Goal: Task Accomplishment & Management: Manage account settings

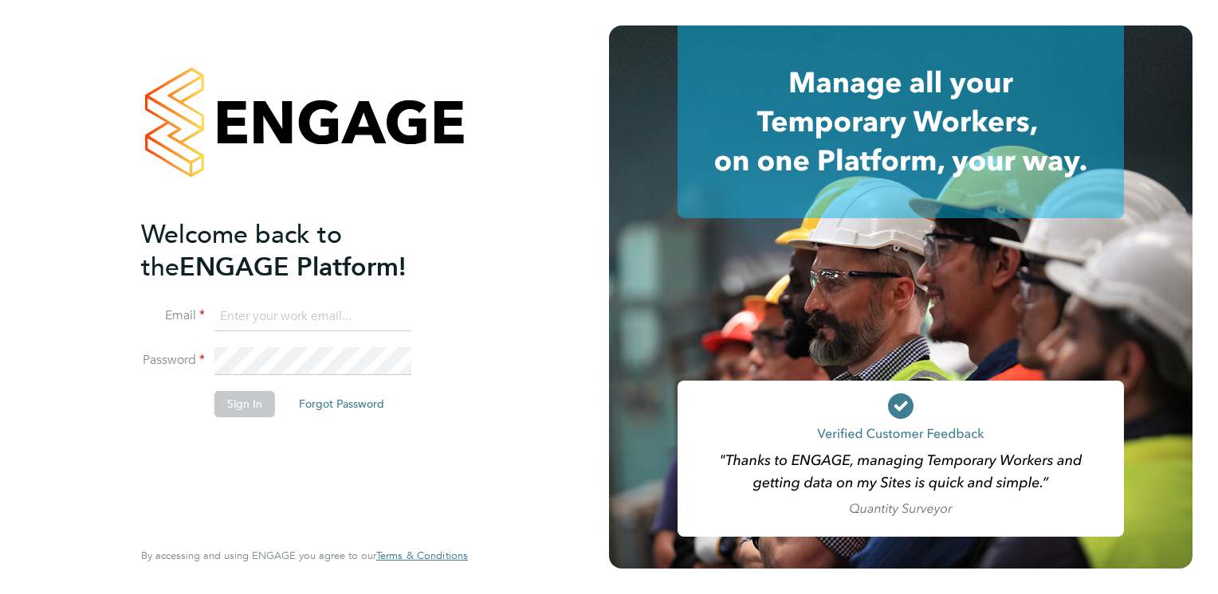
type input "connor.campbell@vgcgroup.co.uk"
click at [254, 397] on button "Sign In" at bounding box center [244, 403] width 61 height 25
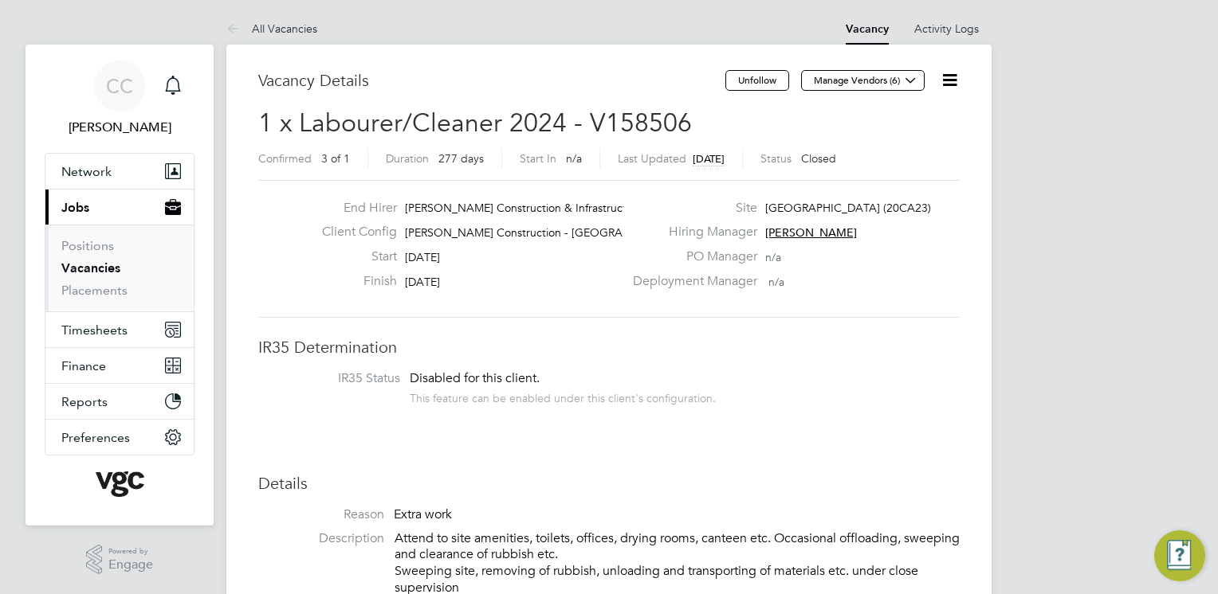
click at [94, 202] on button "Current page: Jobs" at bounding box center [119, 207] width 148 height 35
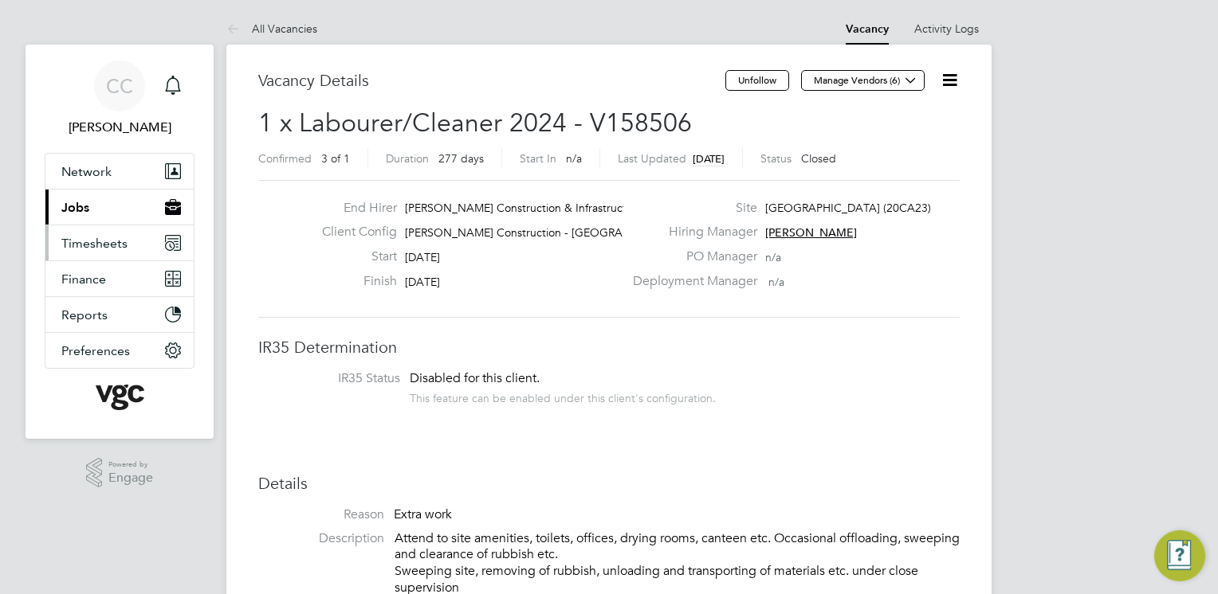
click at [101, 244] on span "Timesheets" at bounding box center [94, 243] width 66 height 15
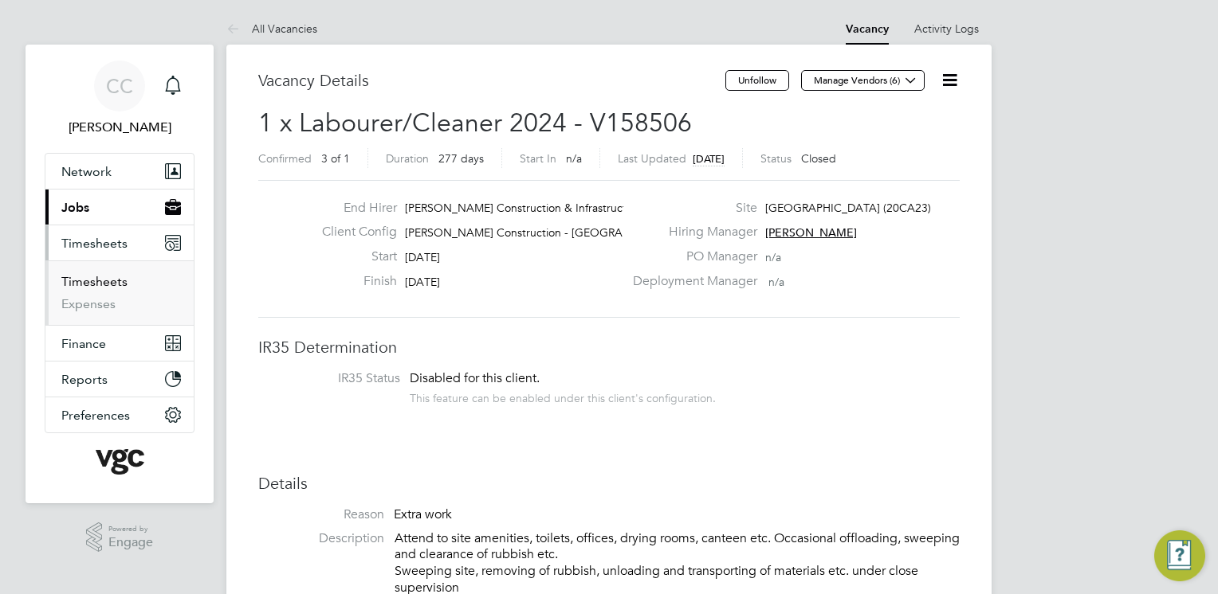
click at [108, 280] on link "Timesheets" at bounding box center [94, 281] width 66 height 15
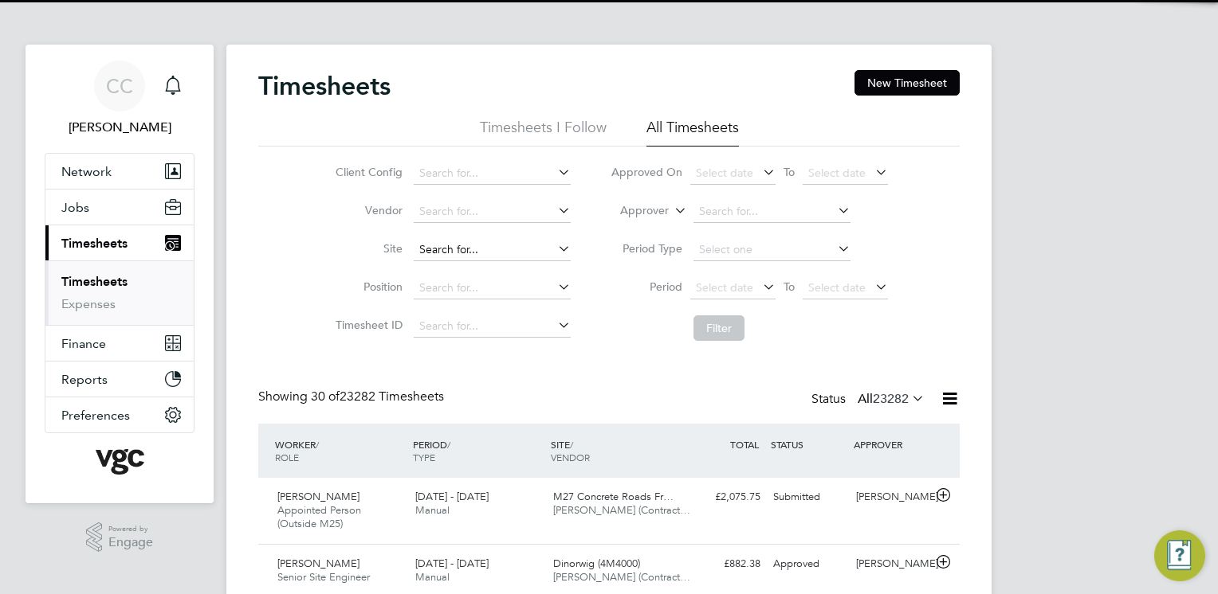
scroll to position [40, 139]
click at [454, 249] on input at bounding box center [492, 250] width 157 height 22
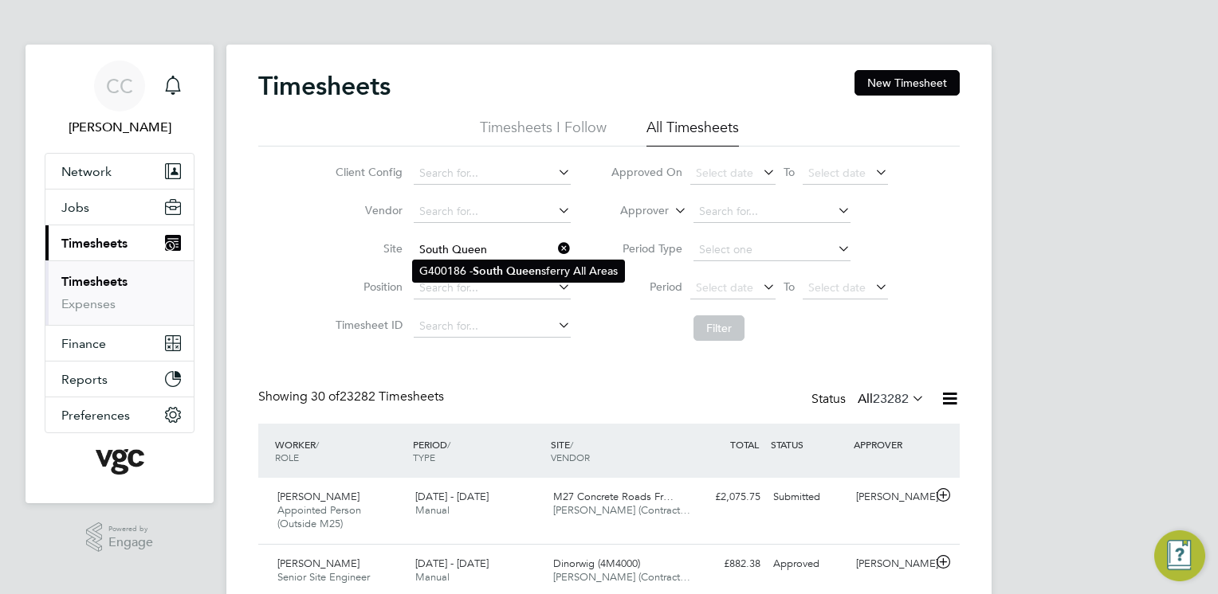
click at [478, 265] on b "South" at bounding box center [488, 272] width 30 height 14
type input "G400186 - [GEOGRAPHIC_DATA] All Areas"
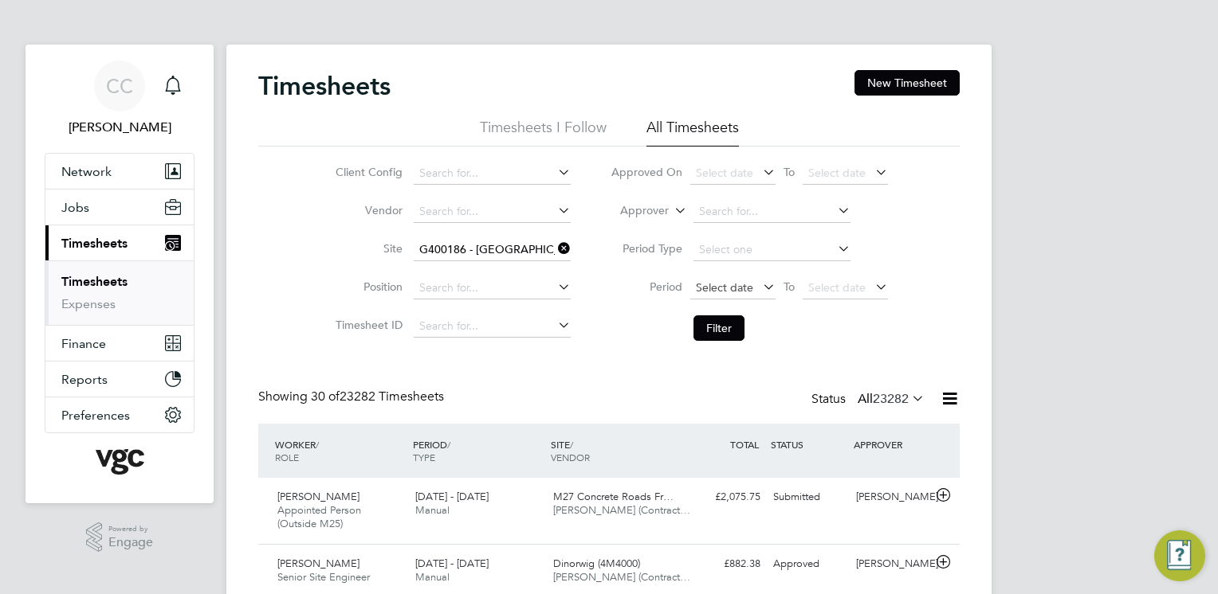
click at [710, 288] on span "Select date" at bounding box center [724, 287] width 57 height 14
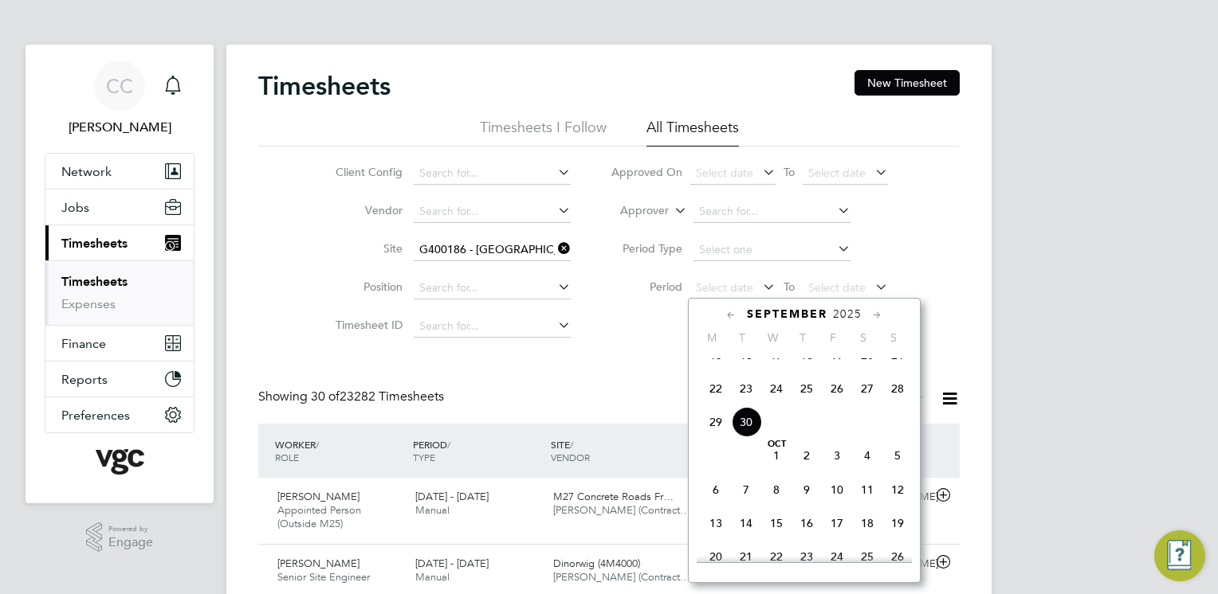
click at [870, 369] on span "20" at bounding box center [867, 355] width 30 height 30
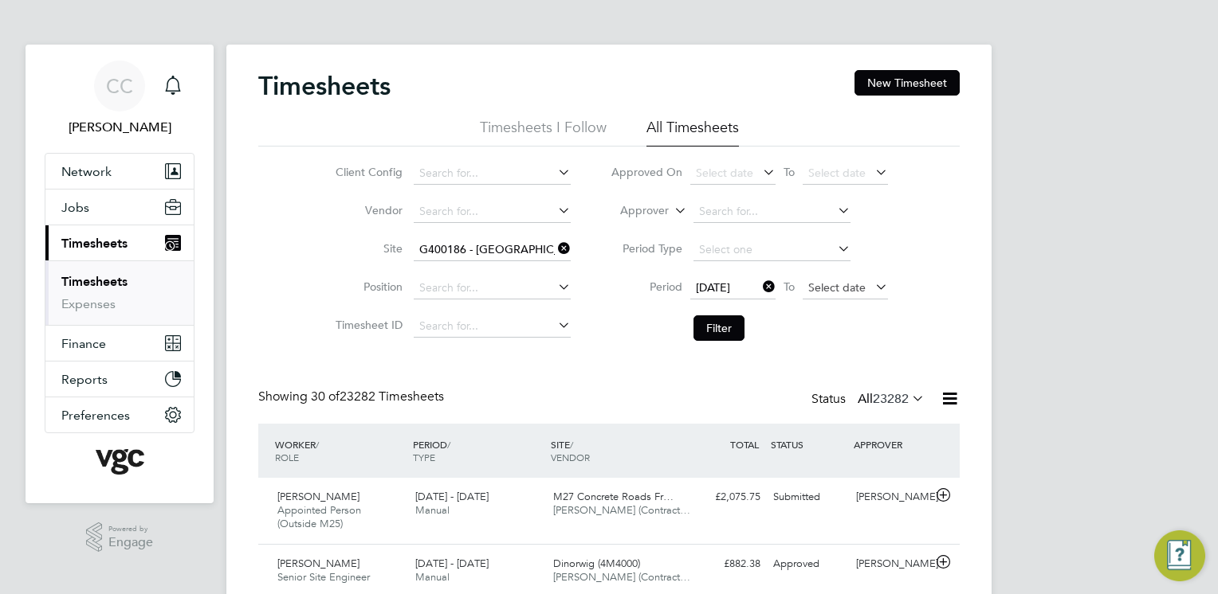
click at [845, 290] on span "Select date" at bounding box center [836, 287] width 57 height 14
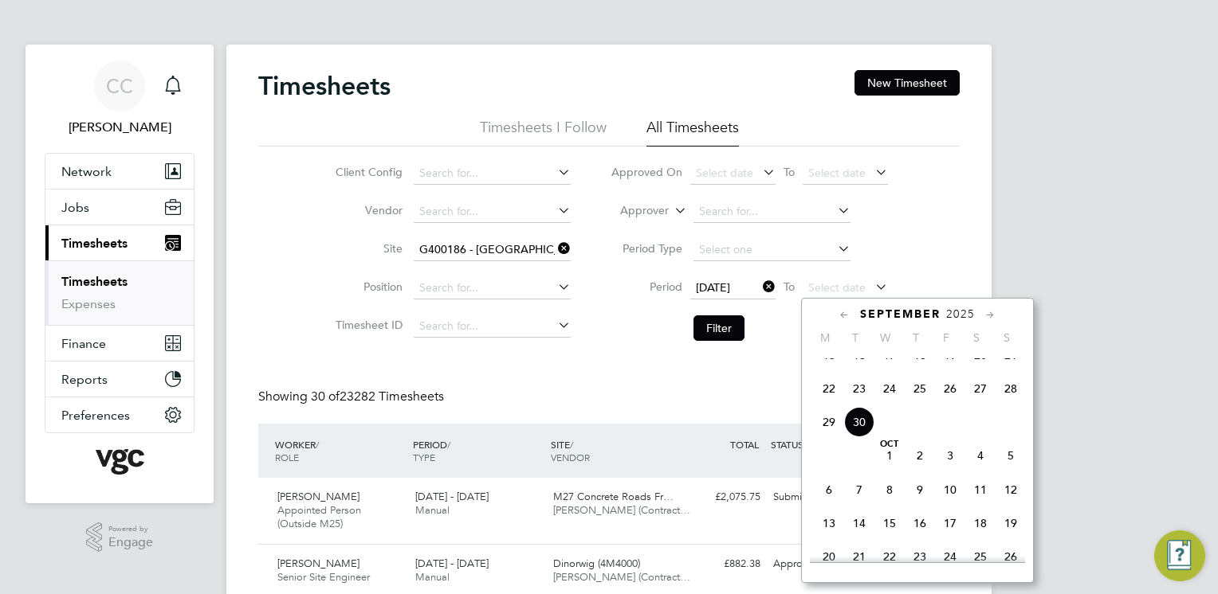
click at [949, 401] on span "26" at bounding box center [950, 389] width 30 height 30
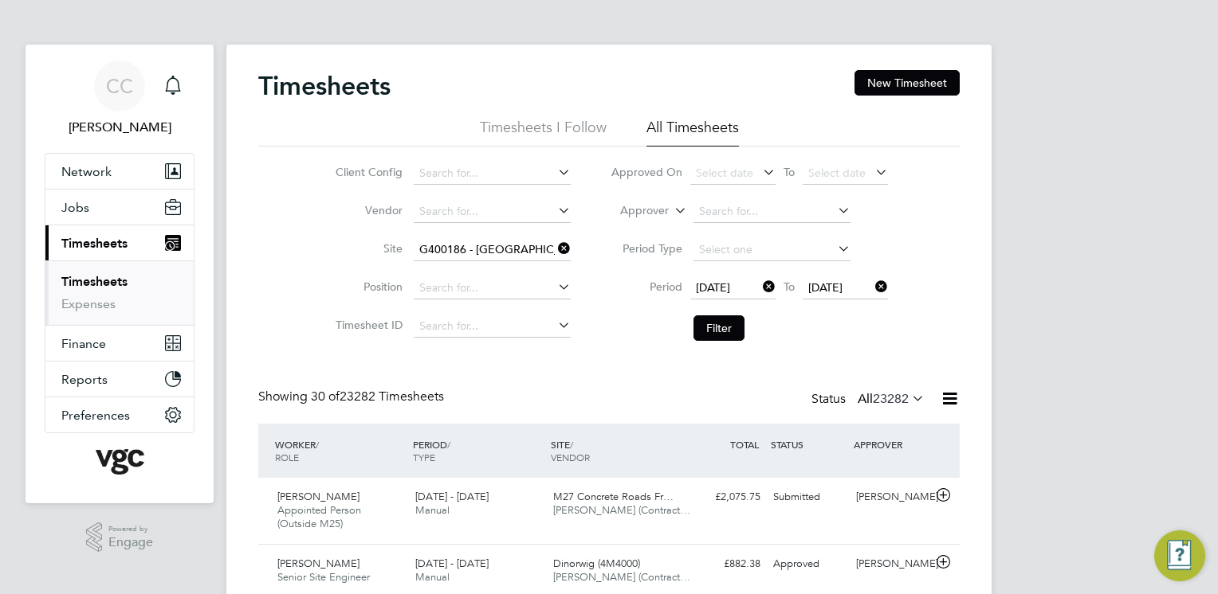
click at [709, 331] on button "Filter" at bounding box center [718, 328] width 51 height 25
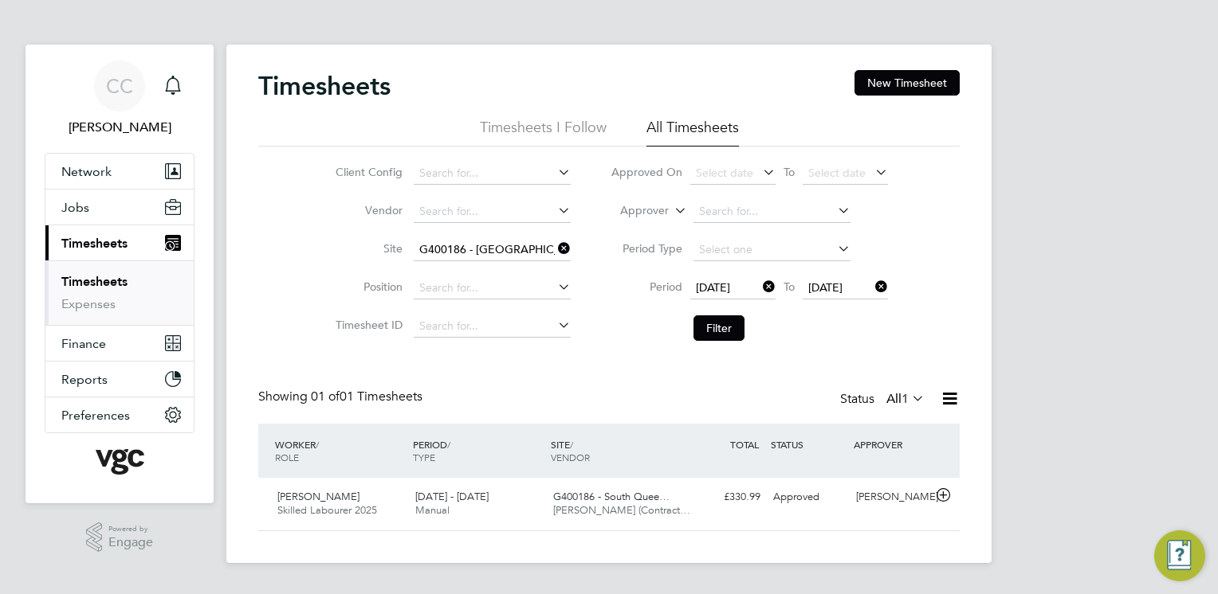
click at [555, 249] on icon at bounding box center [555, 248] width 0 height 22
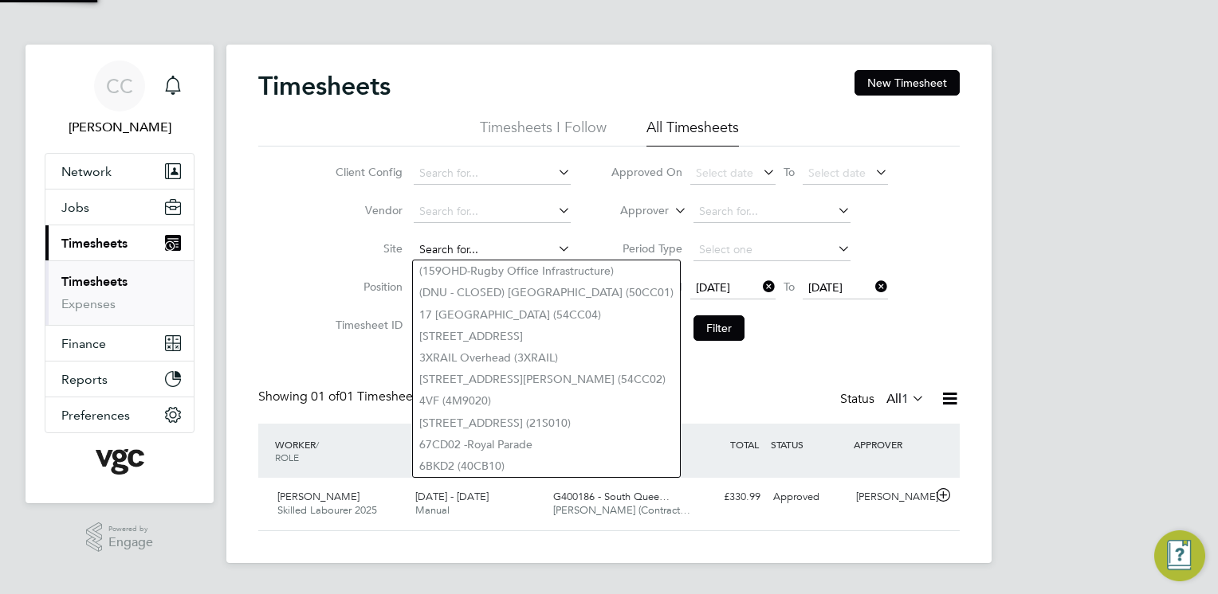
click at [493, 247] on input at bounding box center [492, 250] width 157 height 22
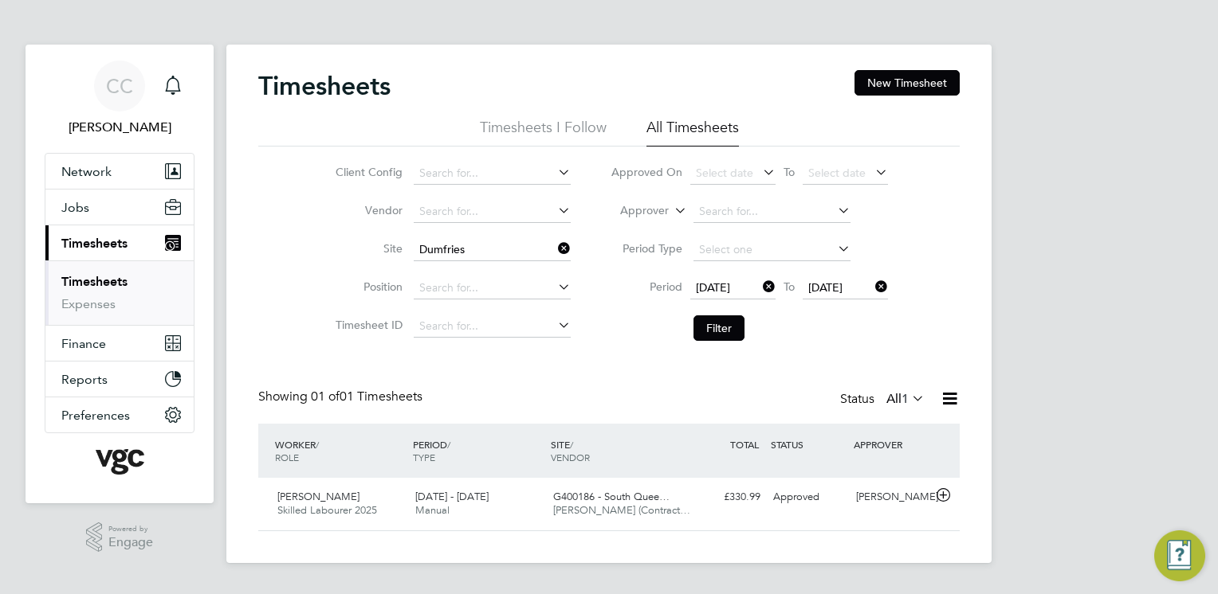
click at [493, 272] on li "[GEOGRAPHIC_DATA] (20CA23)" at bounding box center [498, 272] width 171 height 22
type input "[GEOGRAPHIC_DATA] (20CA23)"
click at [712, 331] on button "Filter" at bounding box center [718, 328] width 51 height 25
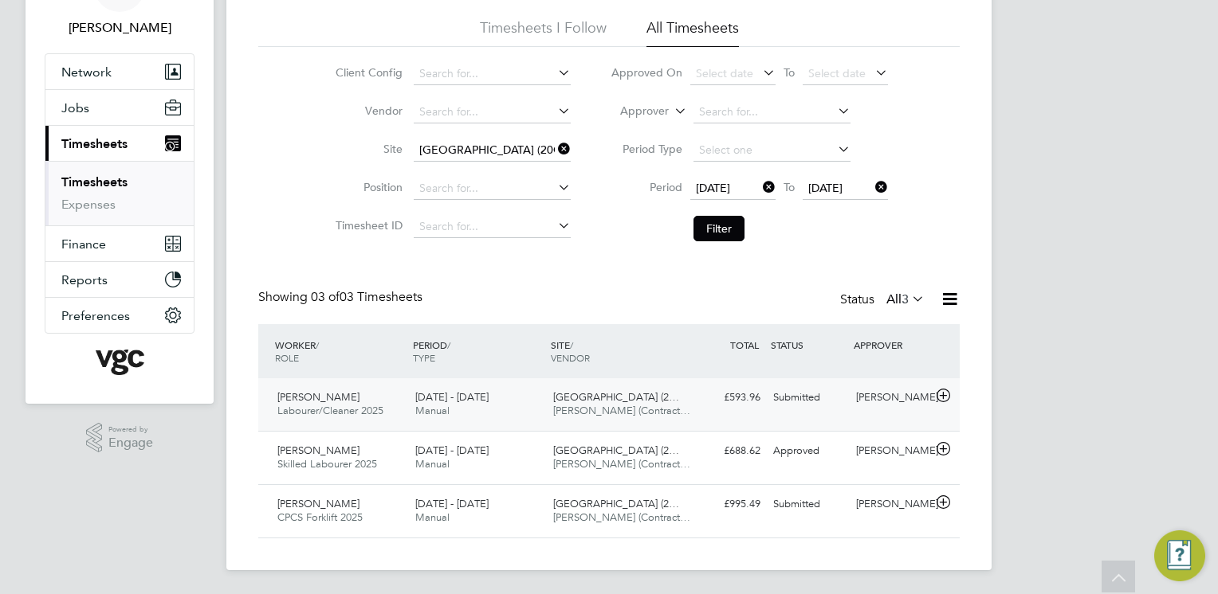
click at [495, 412] on div "[DATE] - [DATE] Manual" at bounding box center [478, 405] width 138 height 40
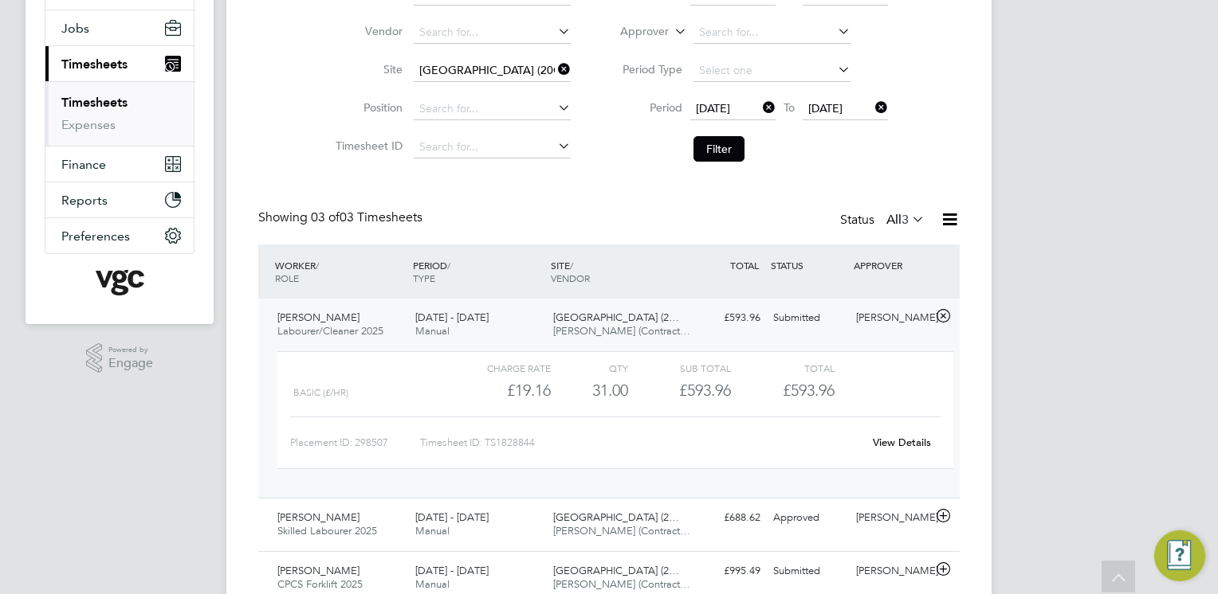
click at [908, 439] on link "View Details" at bounding box center [902, 443] width 58 height 14
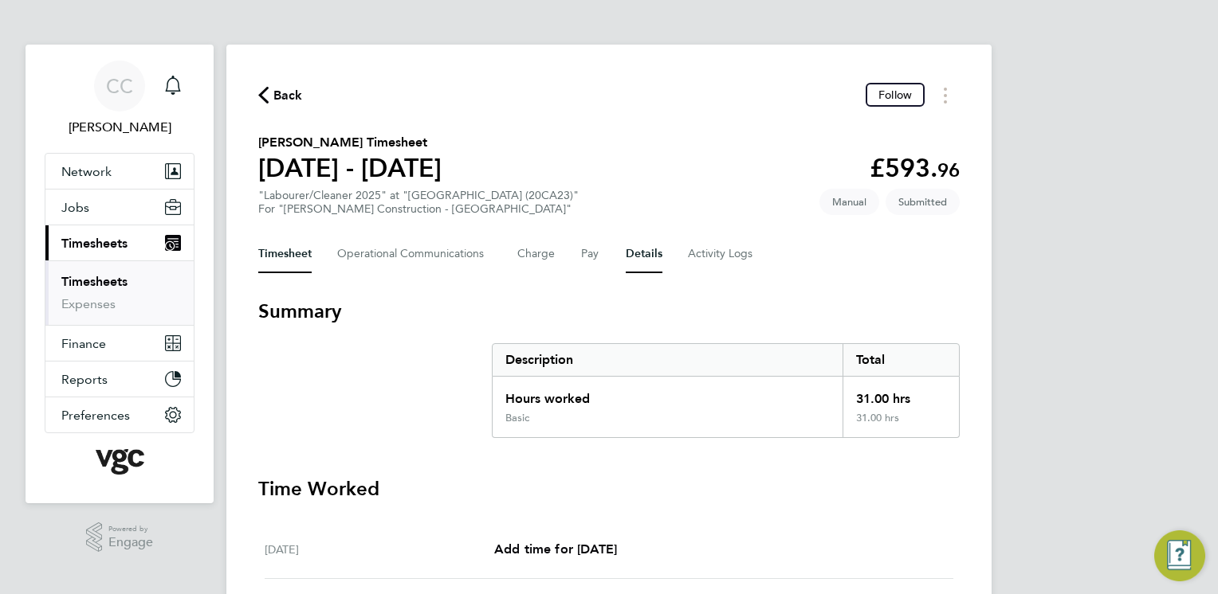
click at [638, 257] on button "Details" at bounding box center [643, 254] width 37 height 38
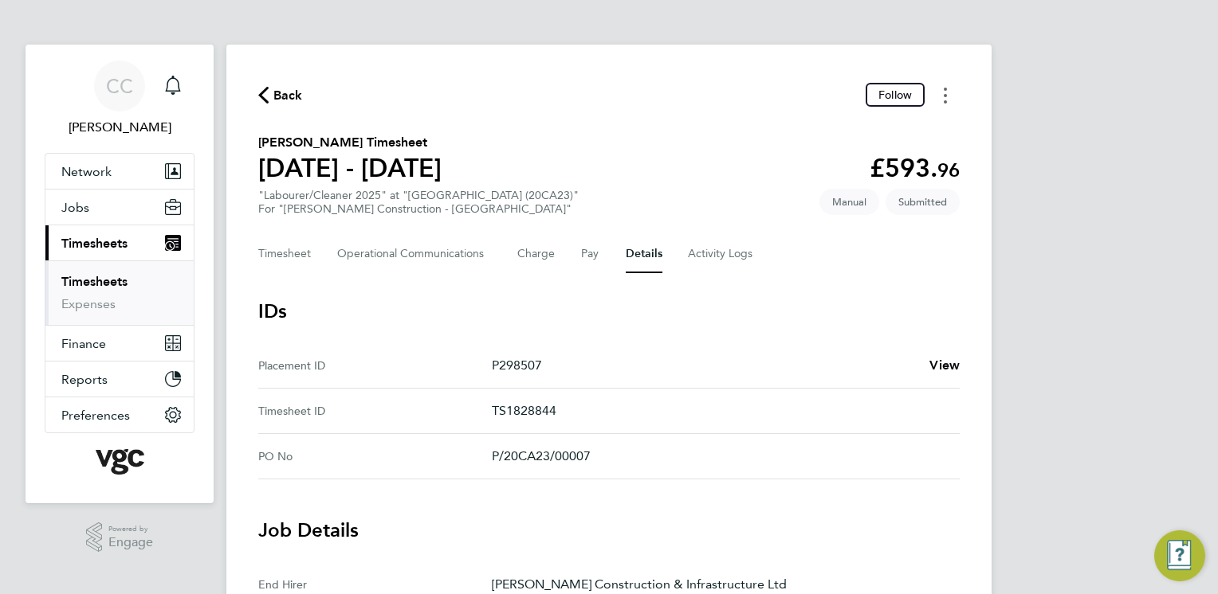
click at [948, 86] on button "Timesheets Menu" at bounding box center [945, 95] width 29 height 25
click at [669, 134] on section "Gary Miller's Timesheet 20 - 26 Sept 2025 £593. 96 "Labourer/Cleaner 2025" at "…" at bounding box center [608, 174] width 701 height 83
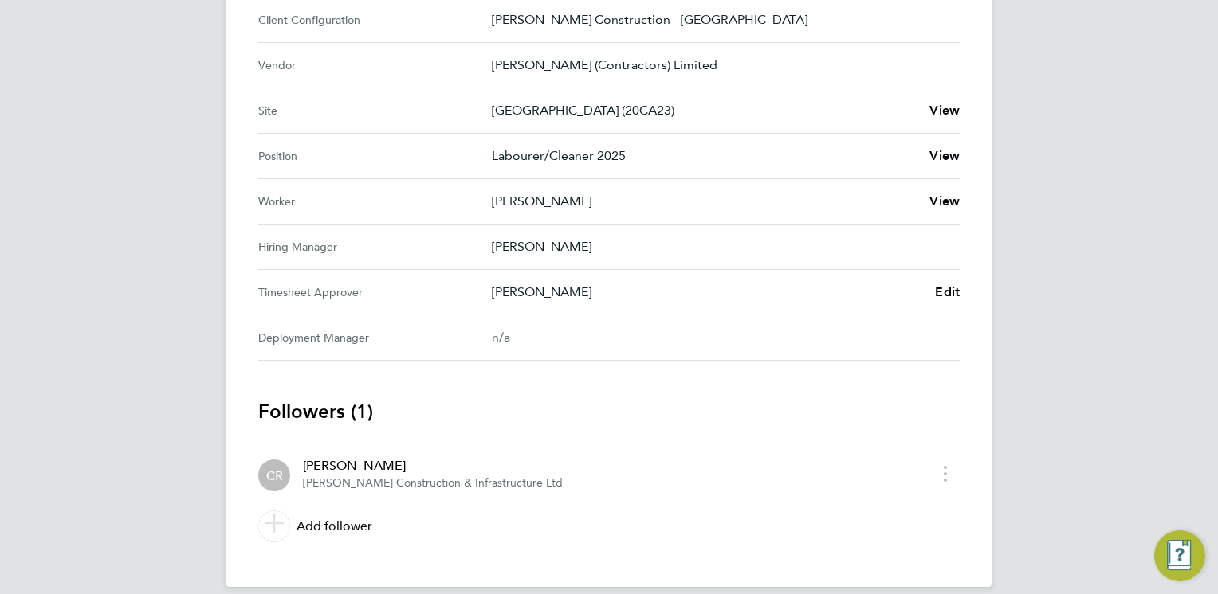
scroll to position [625, 0]
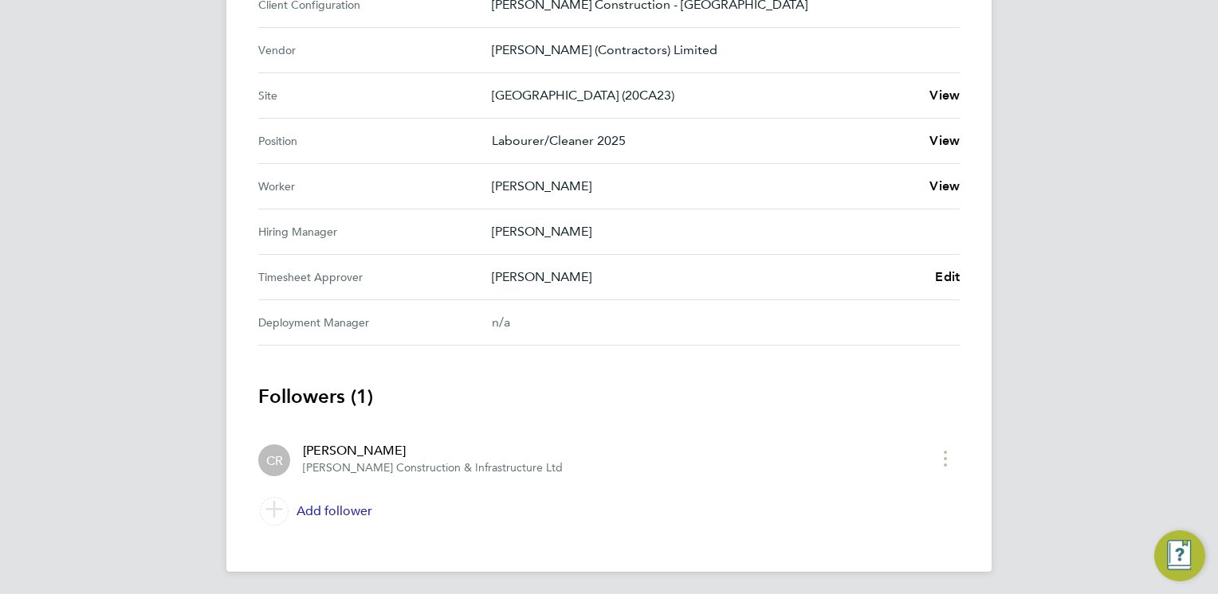
click at [338, 515] on link "Add follower" at bounding box center [608, 511] width 701 height 45
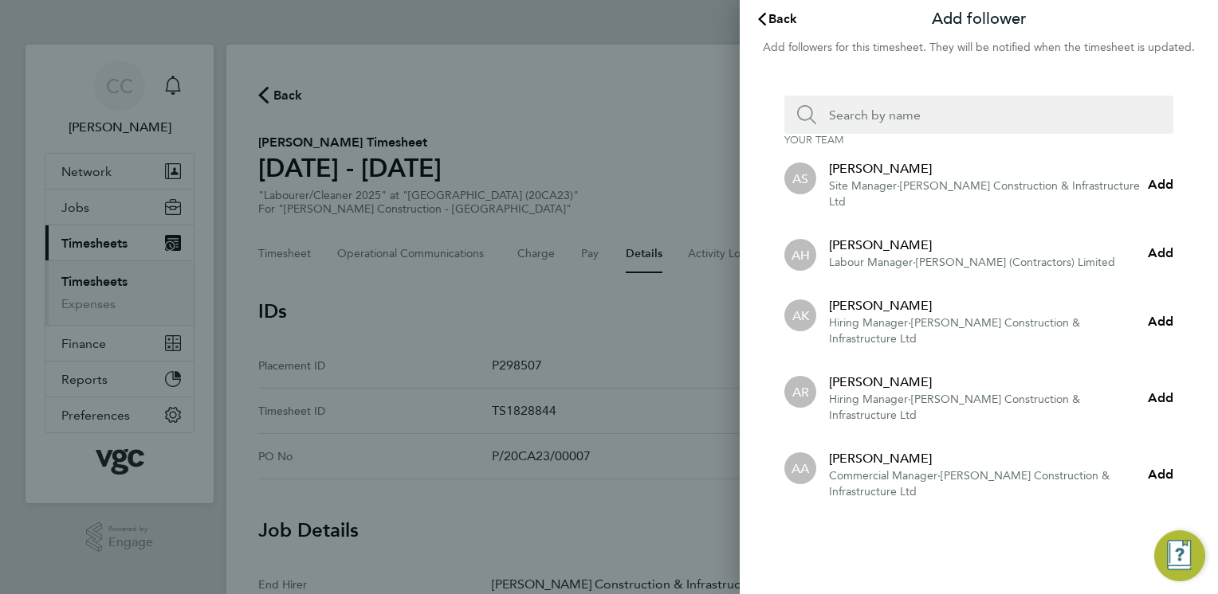
click at [894, 113] on input "Search team member by name:" at bounding box center [985, 115] width 338 height 38
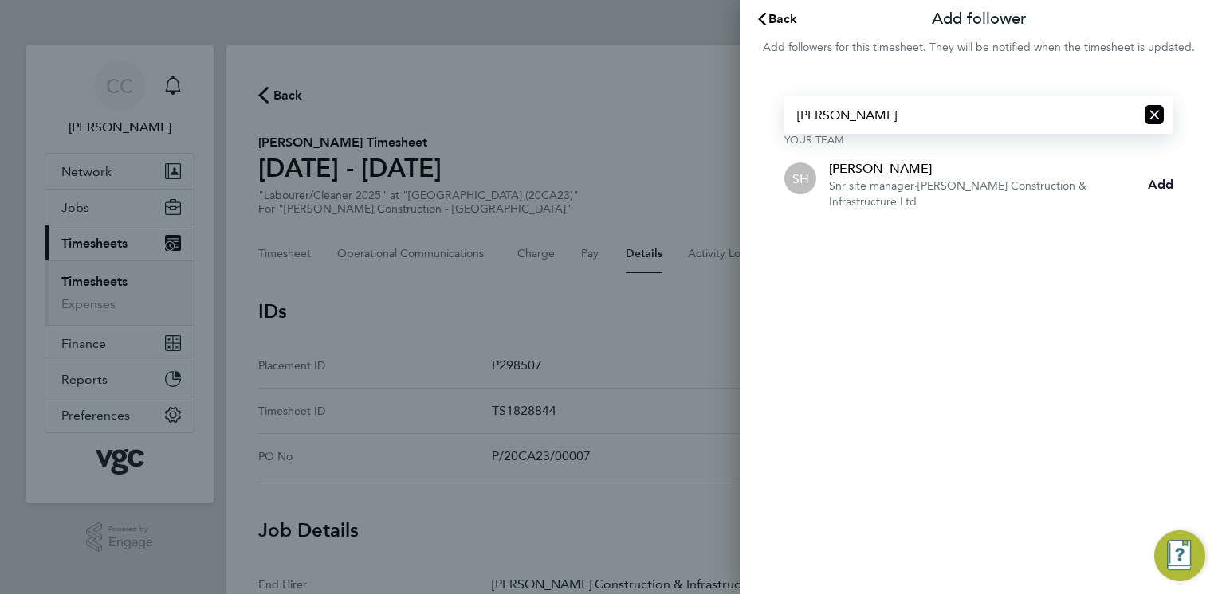
type input "[PERSON_NAME]"
click at [1158, 192] on span "Add" at bounding box center [1159, 184] width 25 height 15
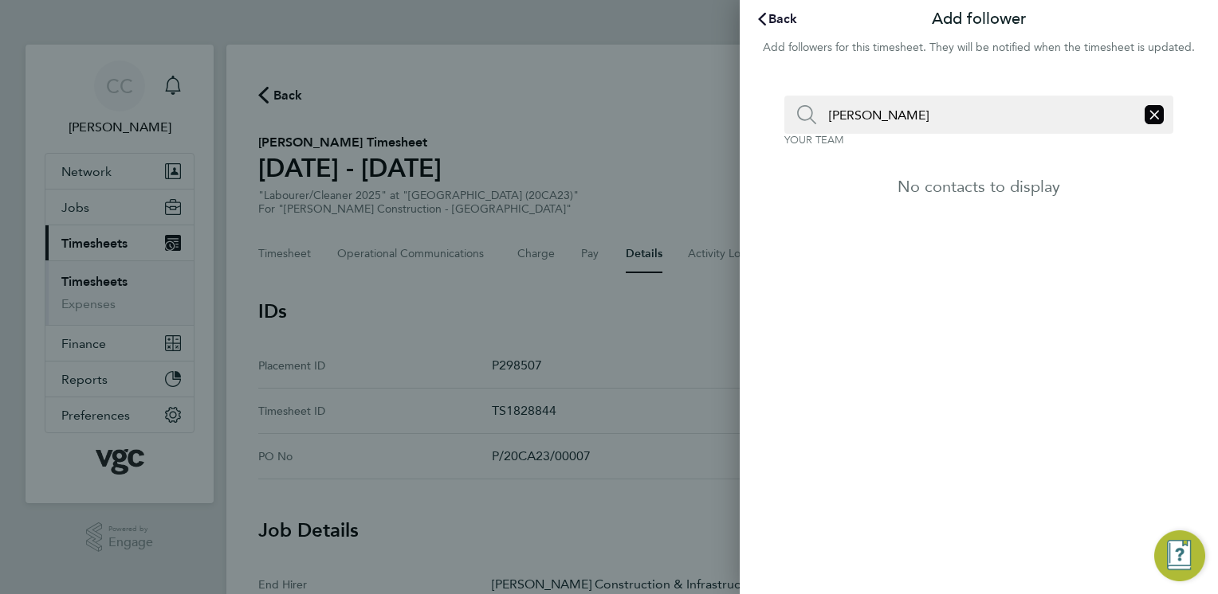
click at [778, 25] on span "Back" at bounding box center [782, 18] width 29 height 15
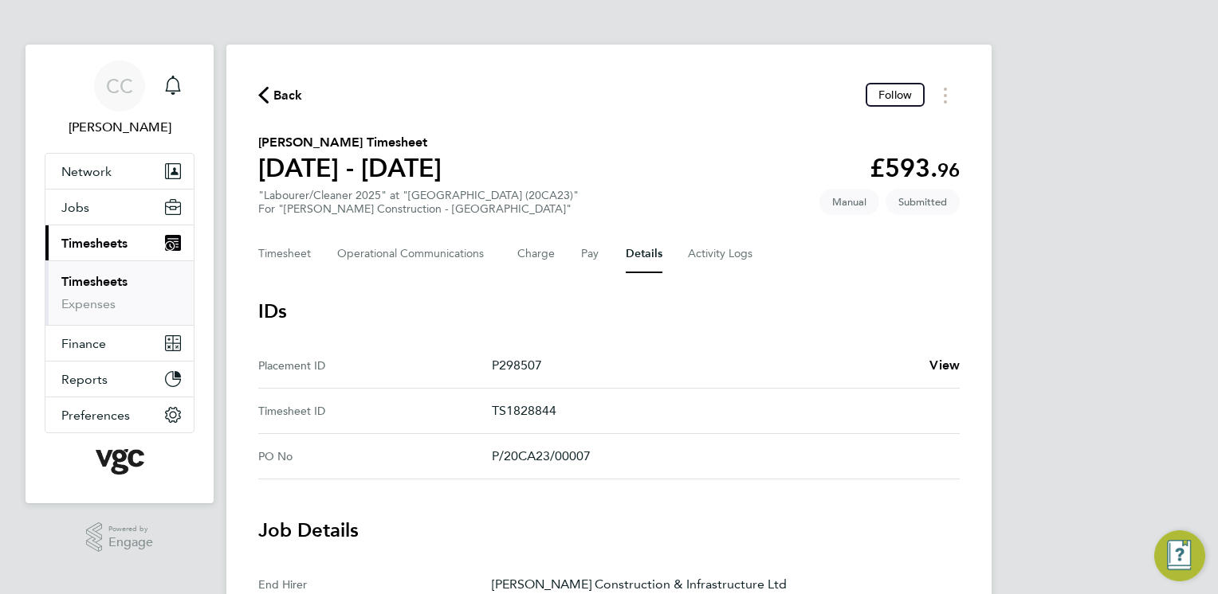
click at [284, 97] on span "Back" at bounding box center [287, 95] width 29 height 19
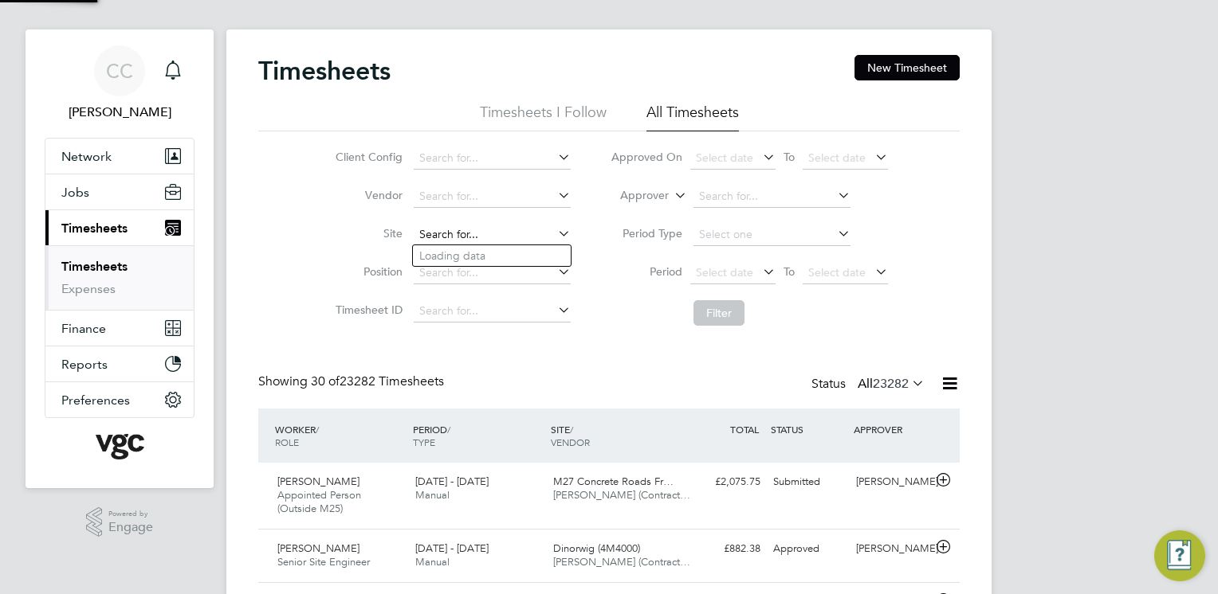
click at [465, 231] on input at bounding box center [492, 235] width 157 height 22
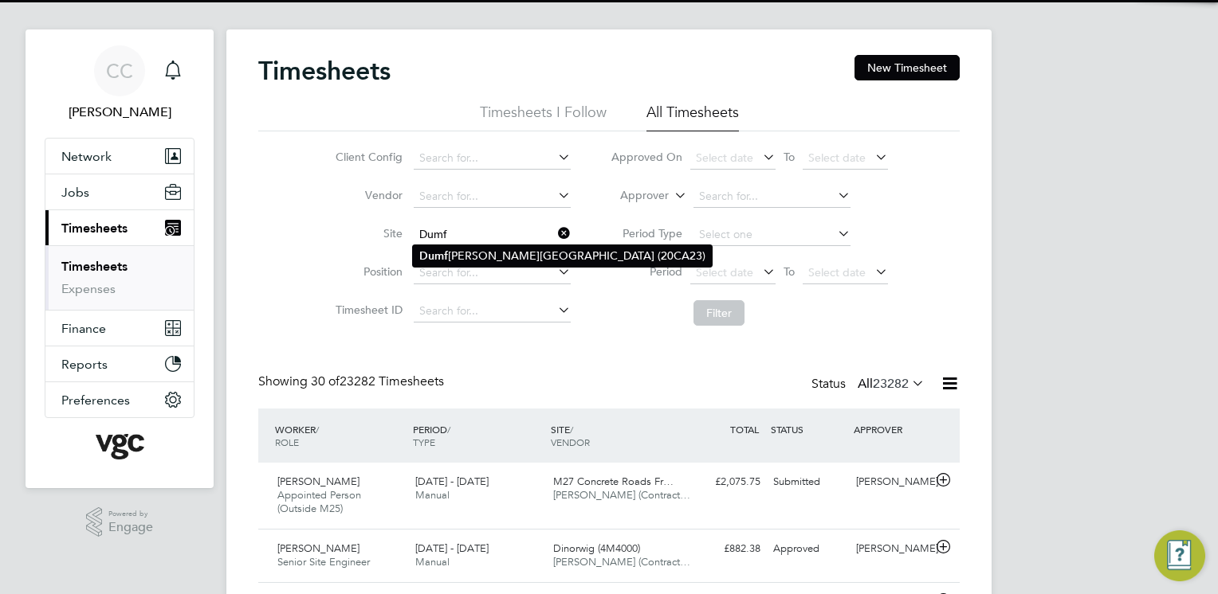
type input "Dumf"
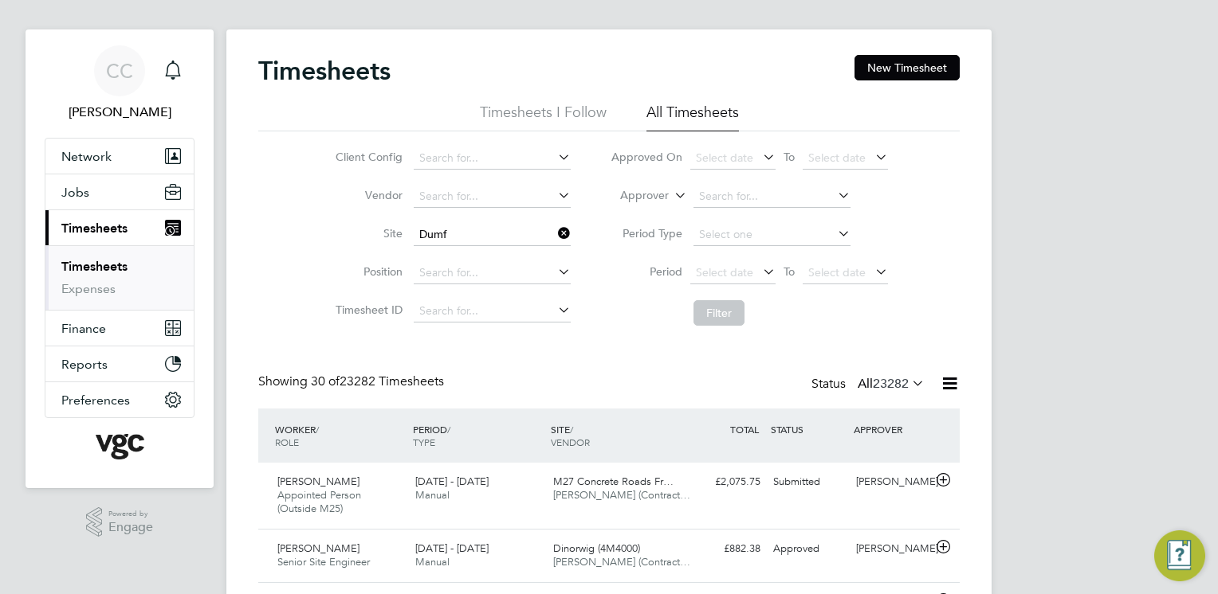
drag, startPoint x: 484, startPoint y: 253, endPoint x: 512, endPoint y: 265, distance: 30.8
click at [428, 237] on input at bounding box center [492, 235] width 157 height 22
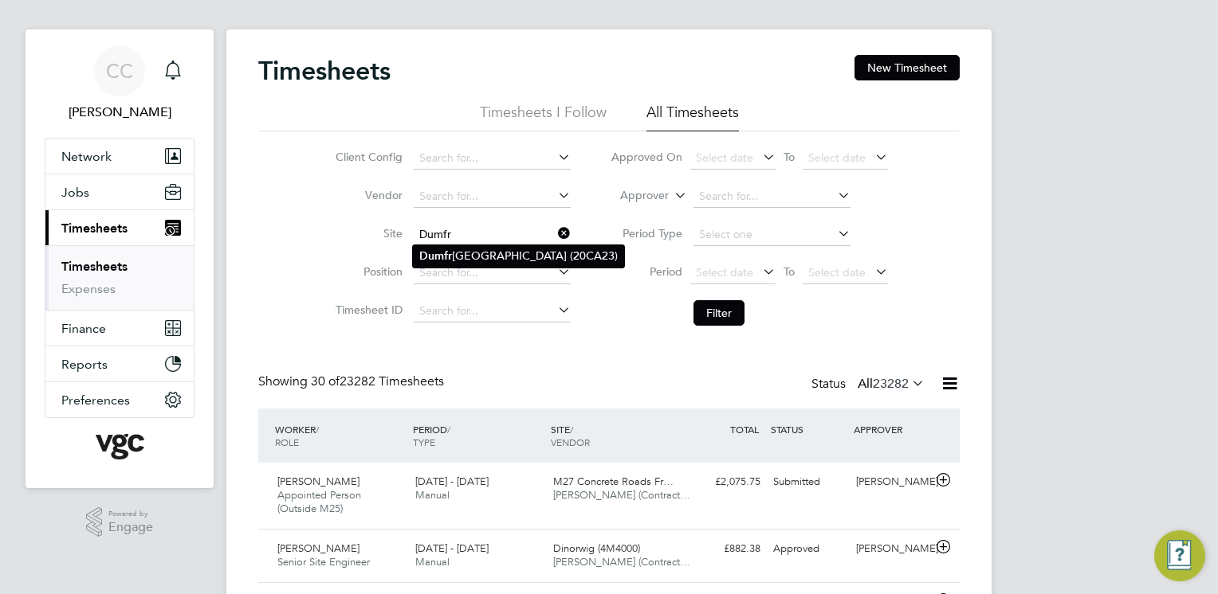
click at [493, 263] on li "Dumfr ies High School (20CA23)" at bounding box center [518, 256] width 211 height 22
type input "[GEOGRAPHIC_DATA] (20CA23)"
click at [700, 269] on span "Select date" at bounding box center [724, 272] width 57 height 14
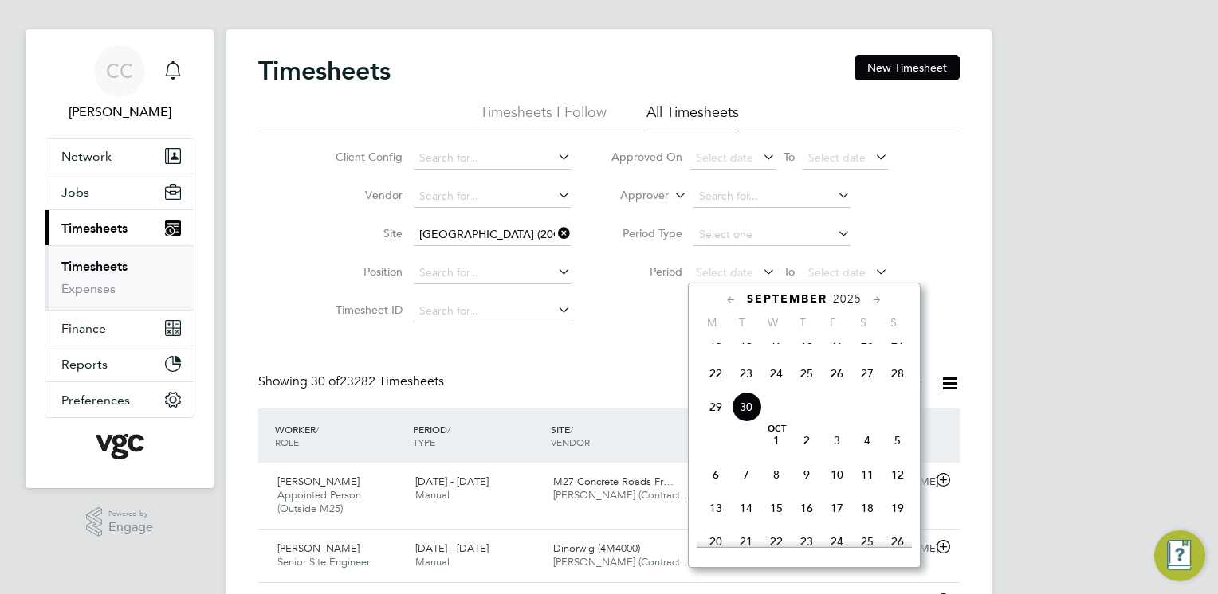
click at [870, 355] on span "20" at bounding box center [867, 340] width 30 height 30
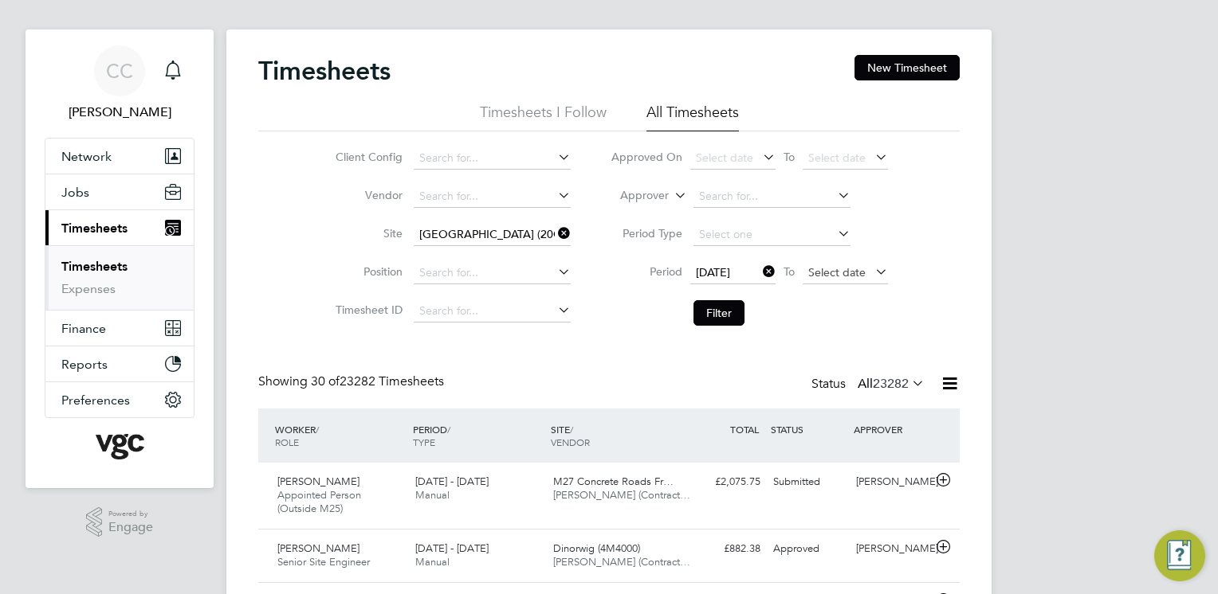
click at [839, 268] on span "Select date" at bounding box center [836, 272] width 57 height 14
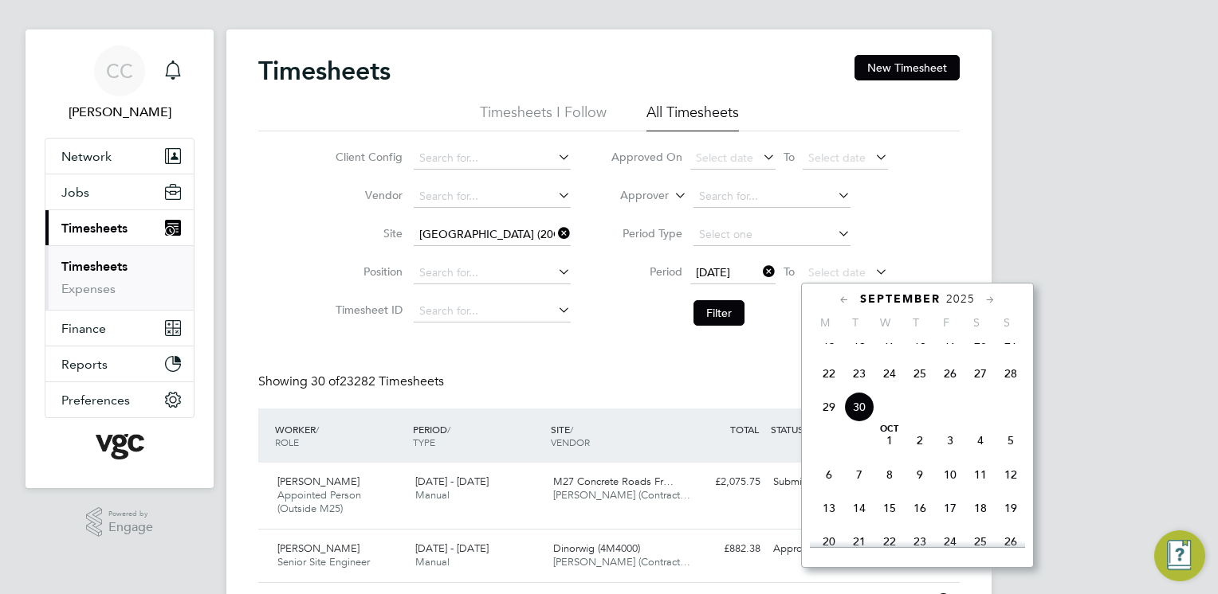
click at [949, 385] on span "26" at bounding box center [950, 374] width 30 height 30
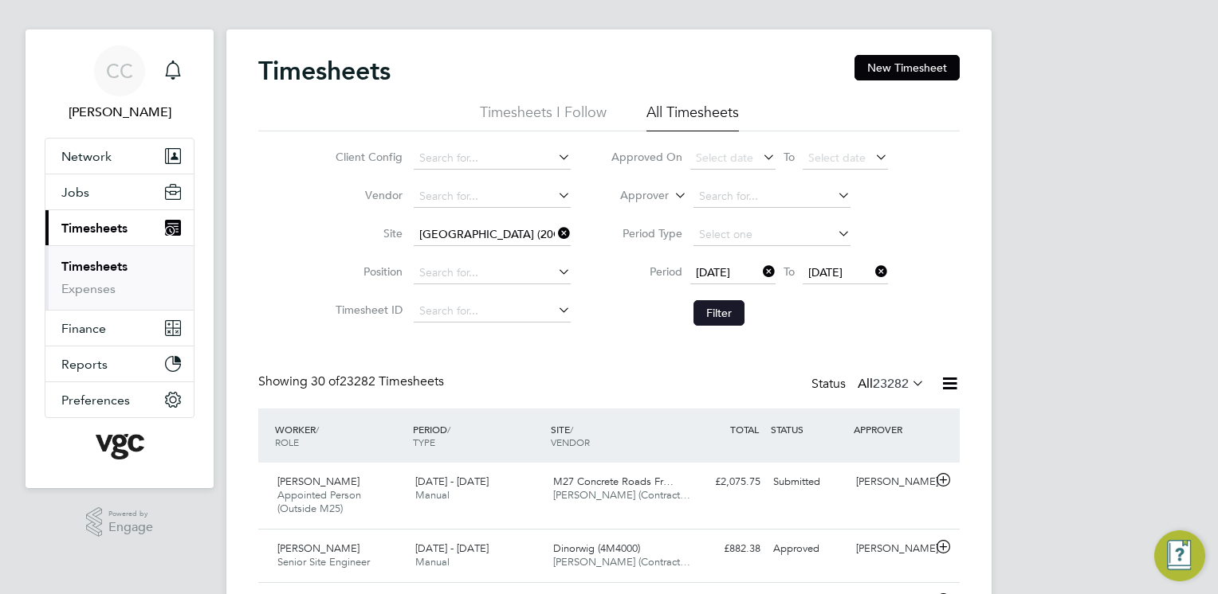
click at [727, 305] on button "Filter" at bounding box center [718, 312] width 51 height 25
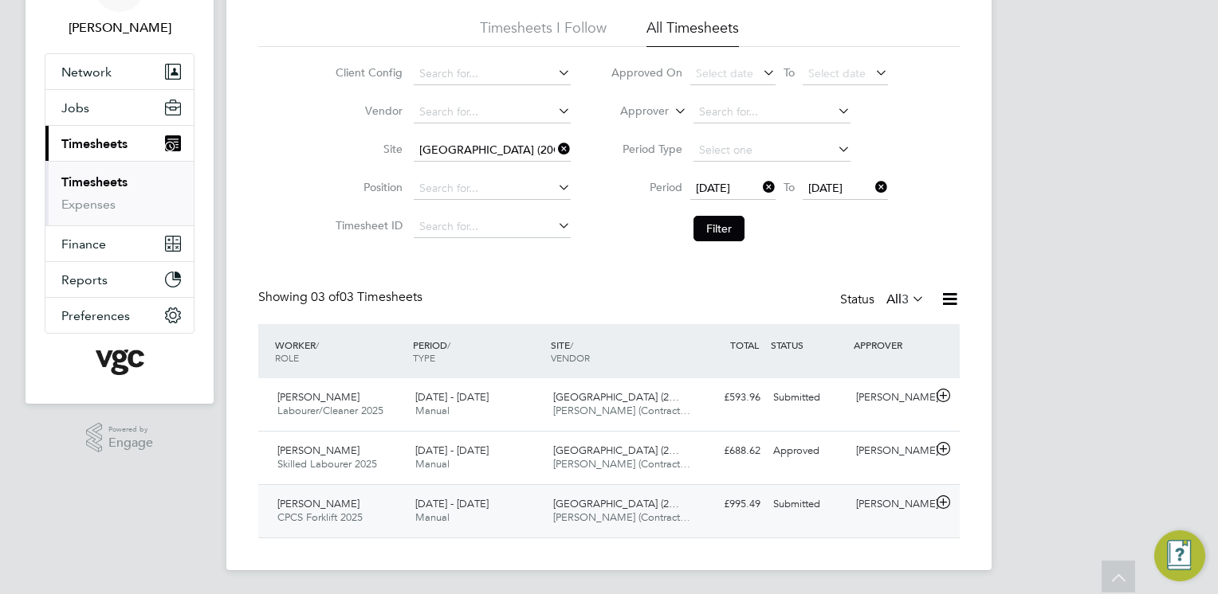
click at [431, 502] on span "[DATE] - [DATE]" at bounding box center [451, 504] width 73 height 14
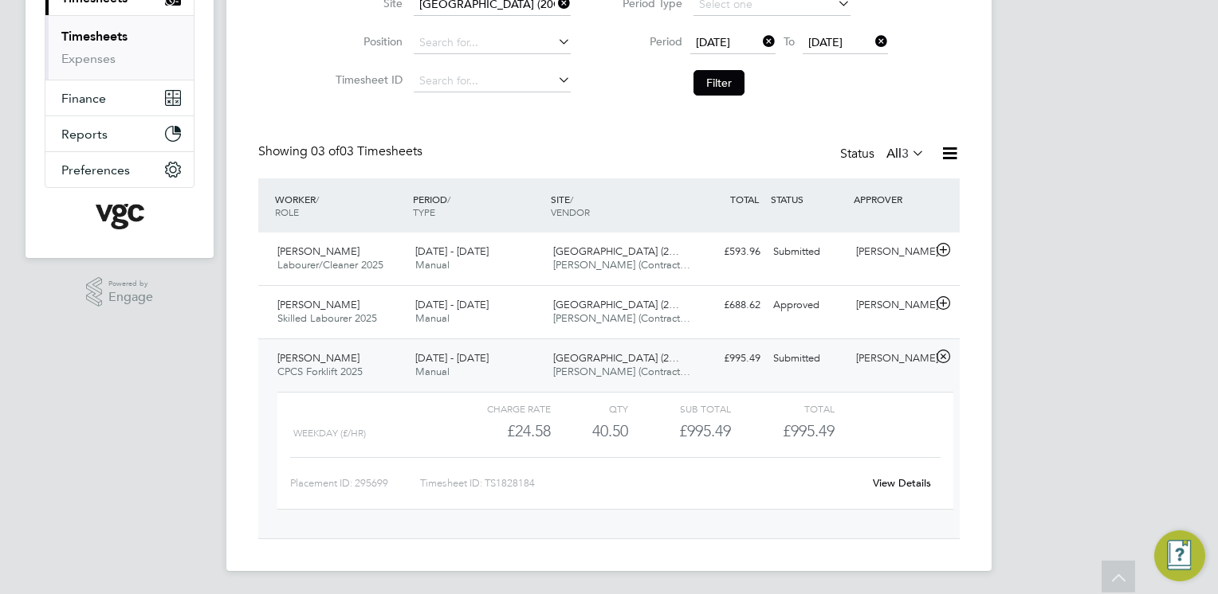
click at [895, 484] on link "View Details" at bounding box center [902, 483] width 58 height 14
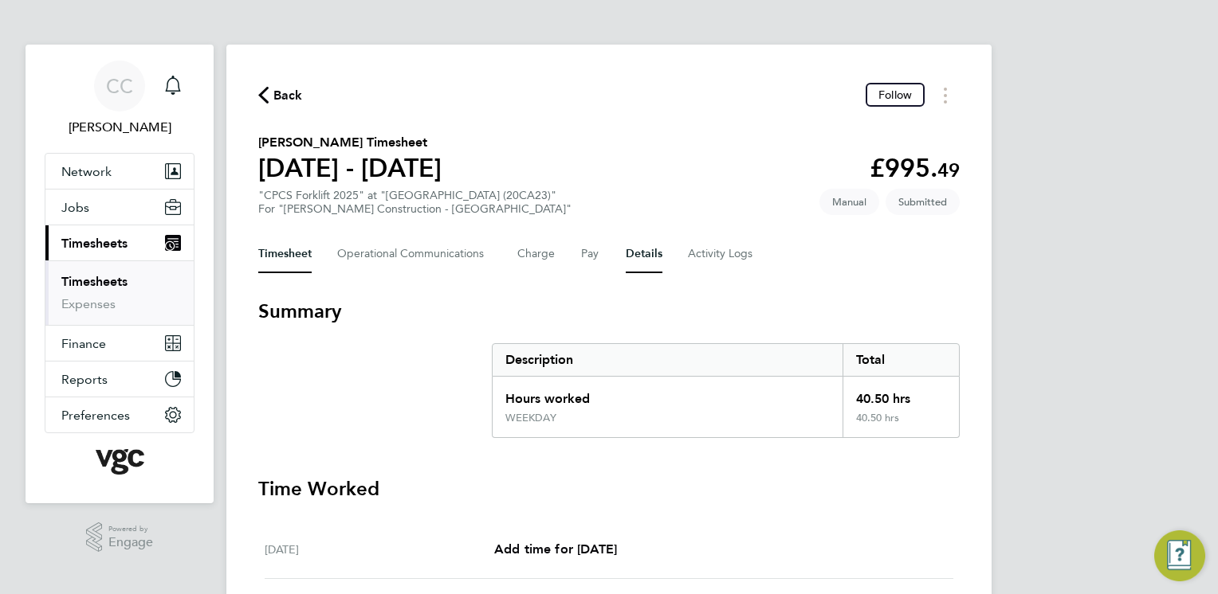
click at [650, 257] on button "Details" at bounding box center [643, 254] width 37 height 38
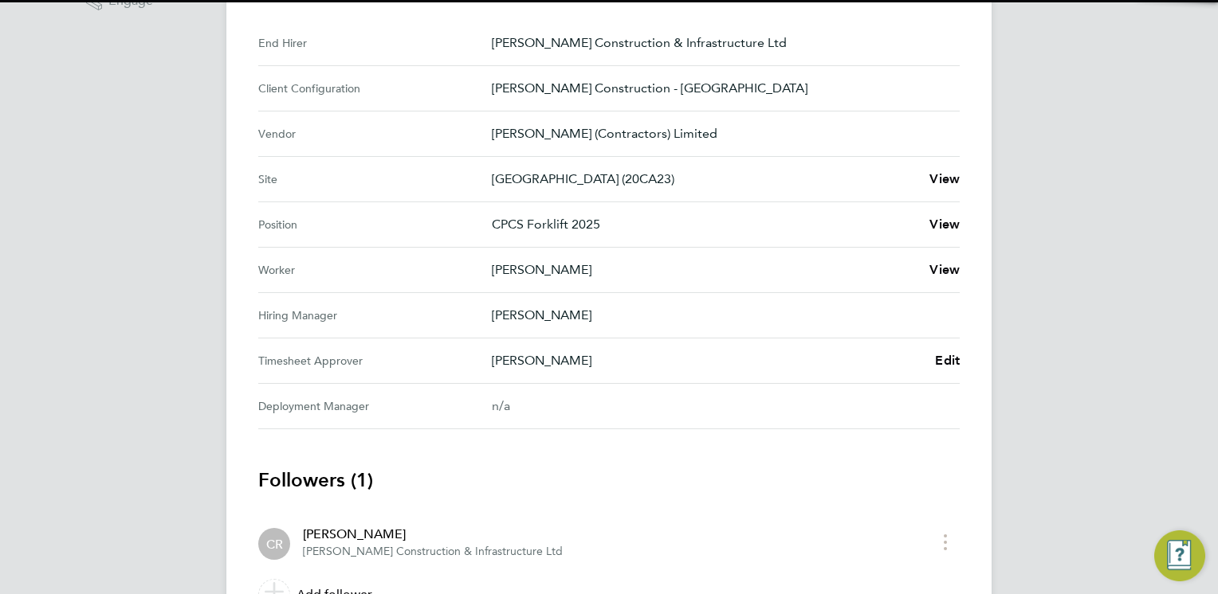
scroll to position [625, 0]
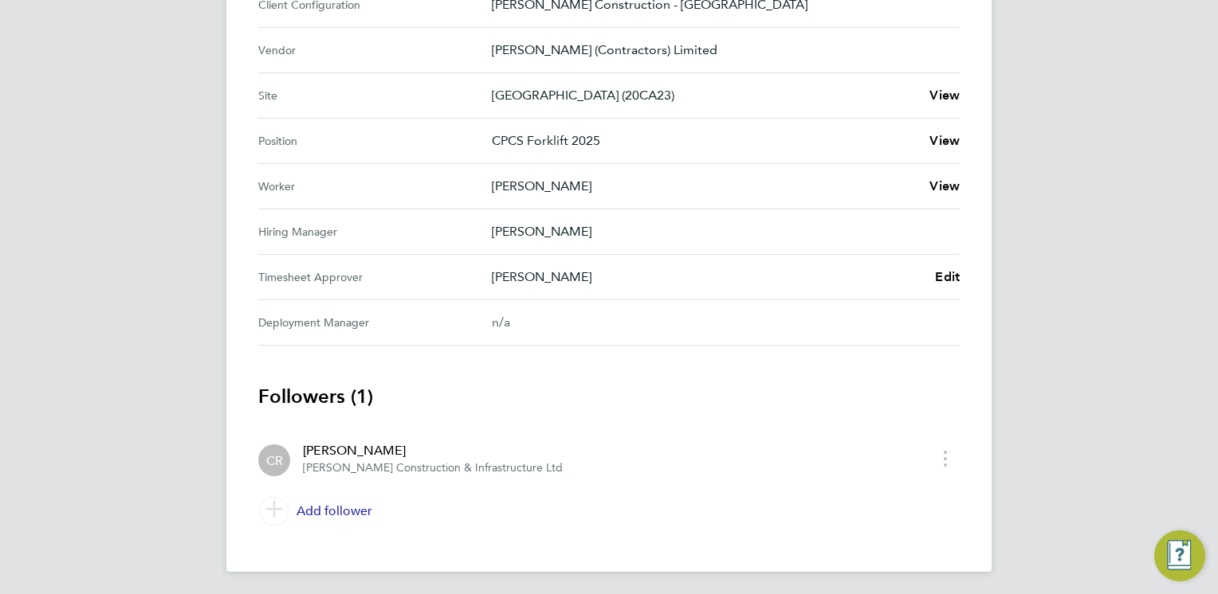
click at [353, 508] on link "Add follower" at bounding box center [608, 511] width 701 height 45
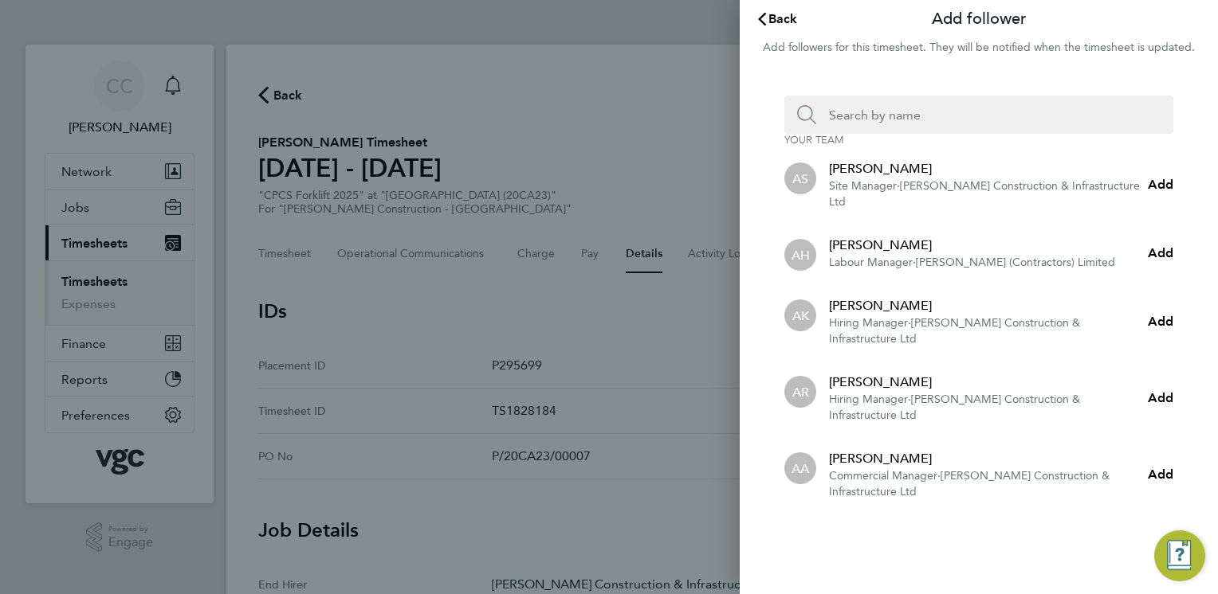
click at [868, 104] on input "Search team member by name:" at bounding box center [985, 115] width 338 height 38
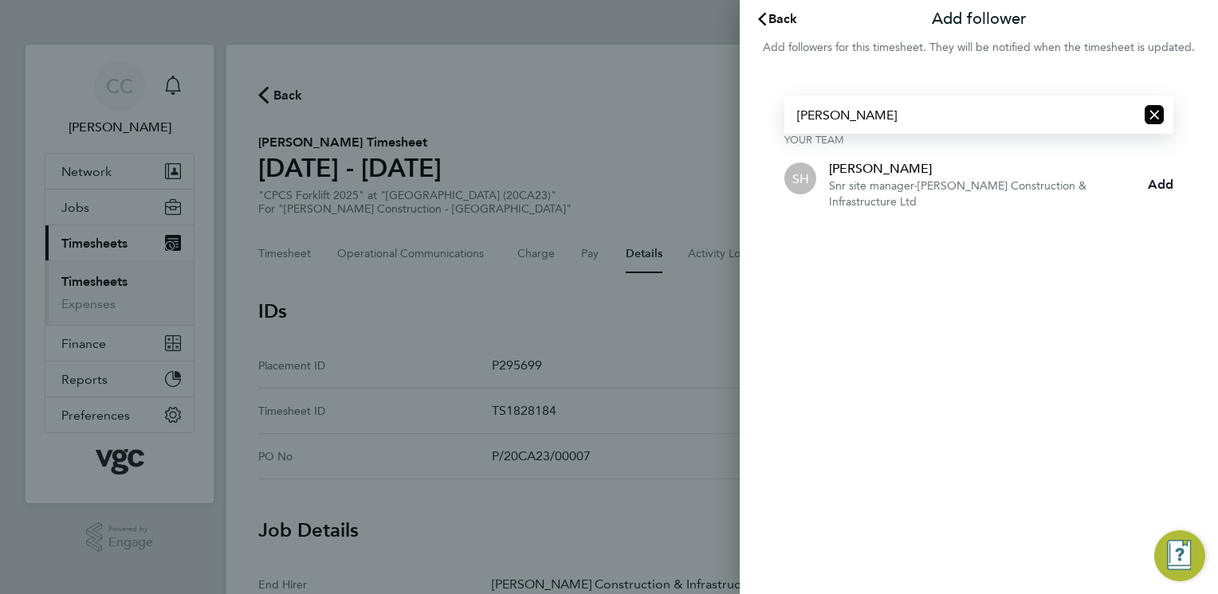
type input "Steven Hark"
click at [1157, 183] on span "Add" at bounding box center [1159, 184] width 25 height 15
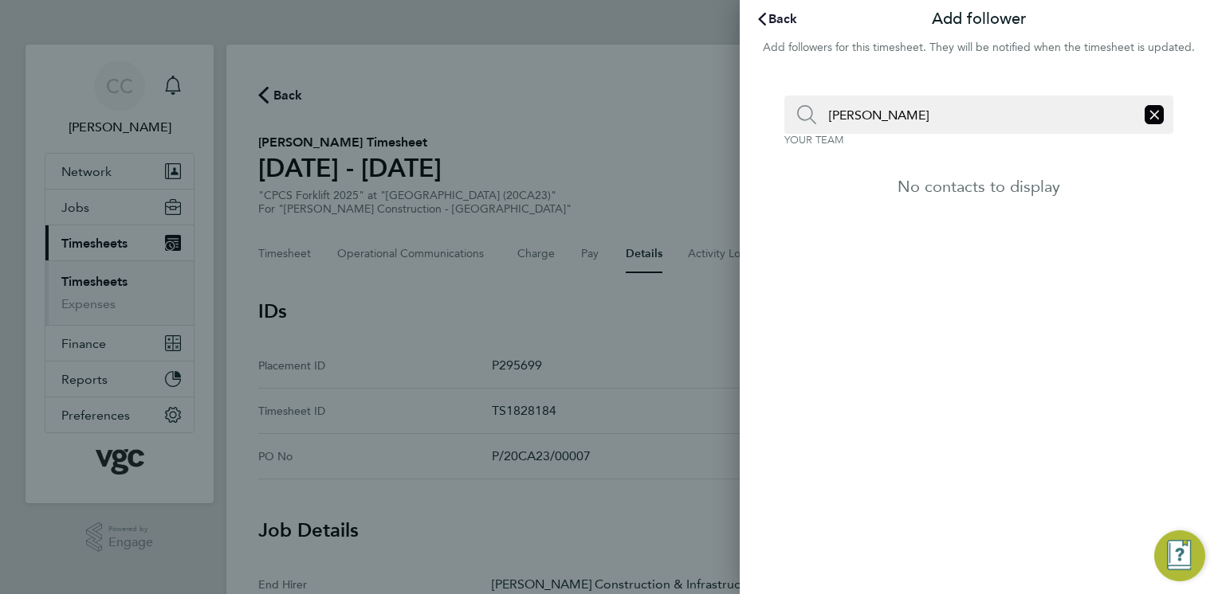
click at [774, 21] on span "Back" at bounding box center [782, 18] width 29 height 15
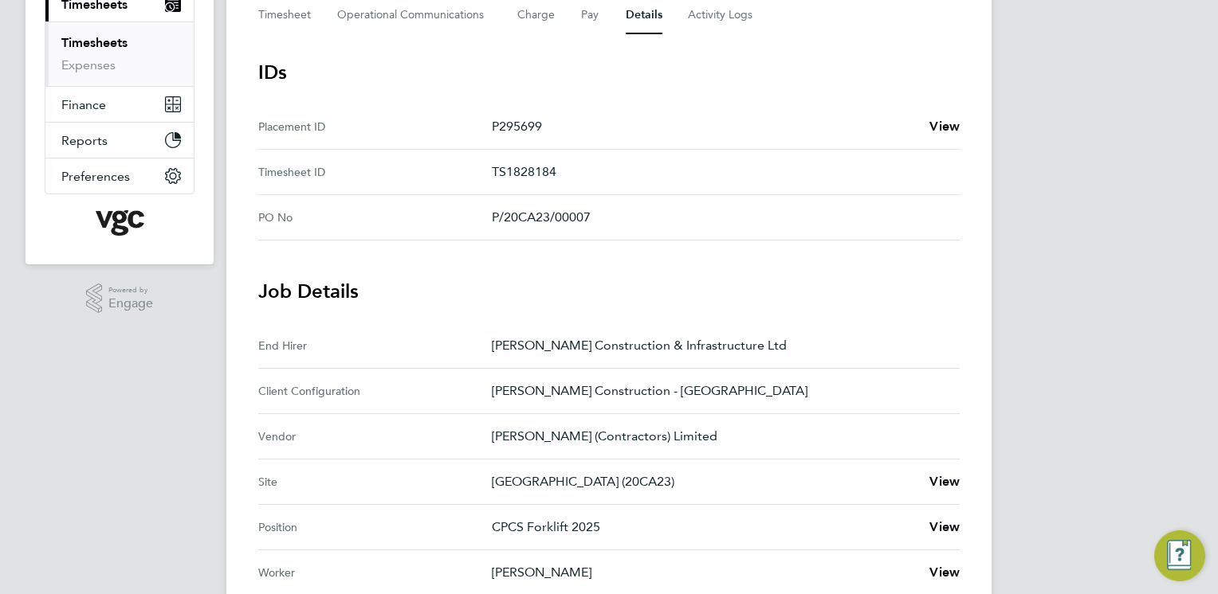
scroll to position [225, 0]
